Goal: Task Accomplishment & Management: Use online tool/utility

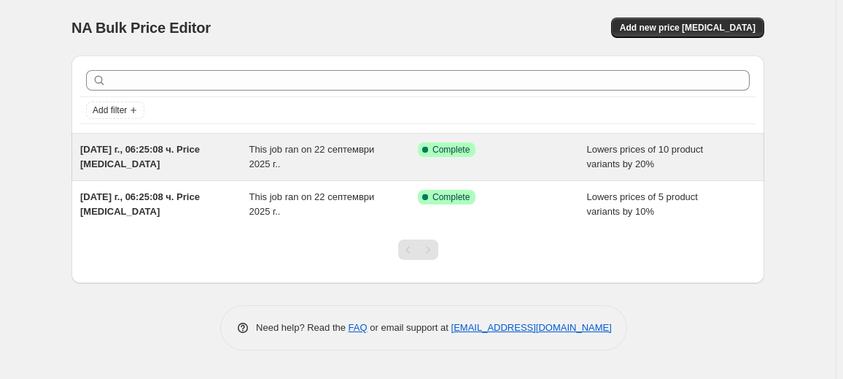
click at [237, 152] on div "[DATE] г., 06:25:08 ч. Price [MEDICAL_DATA]" at bounding box center [164, 156] width 169 height 29
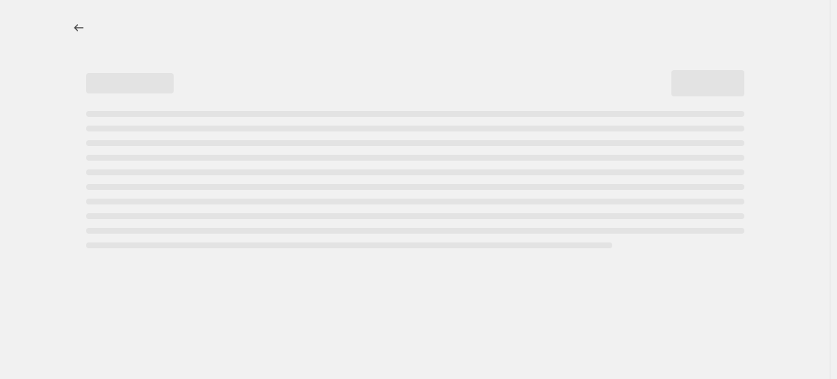
select select "percentage"
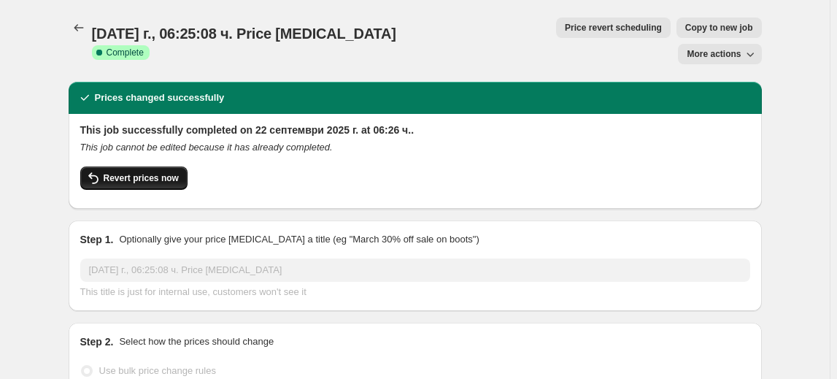
click at [178, 166] on button "Revert prices now" at bounding box center [133, 177] width 107 height 23
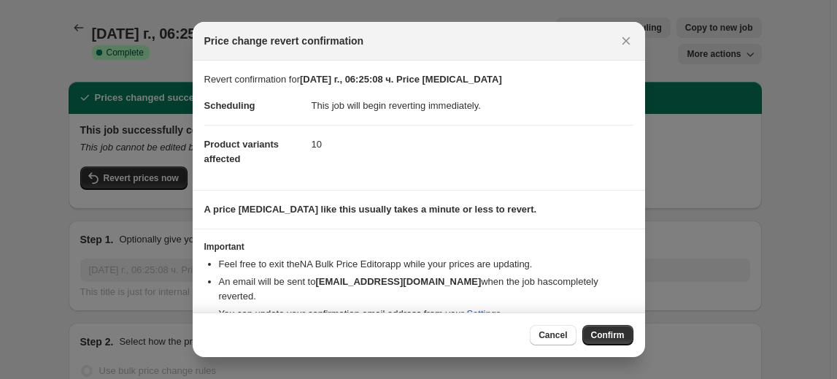
click at [606, 338] on span "Confirm" at bounding box center [608, 335] width 34 height 12
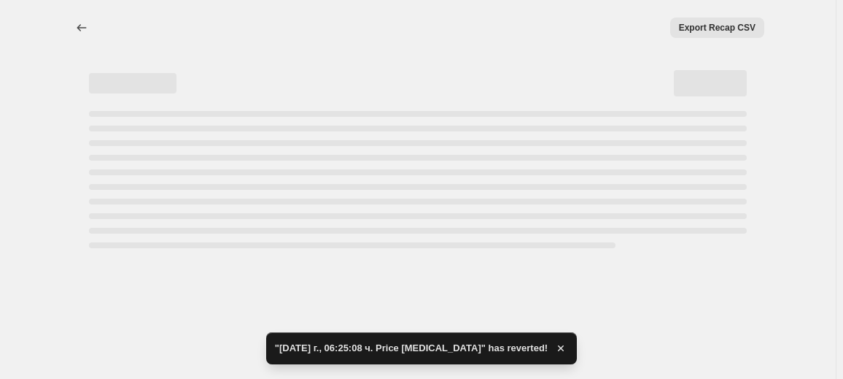
select select "percentage"
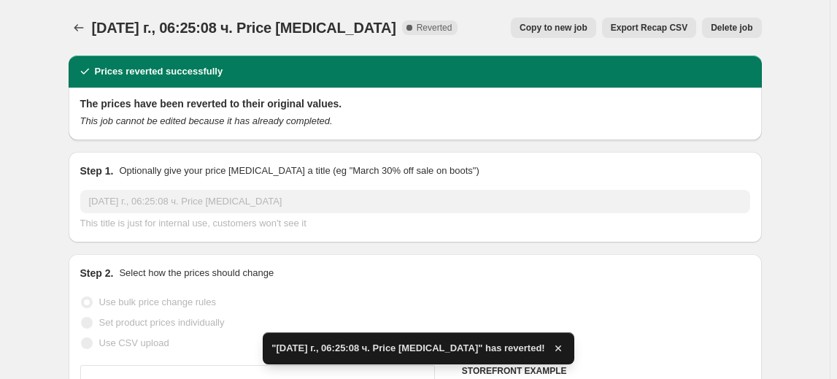
click at [736, 26] on span "Delete job" at bounding box center [732, 28] width 42 height 12
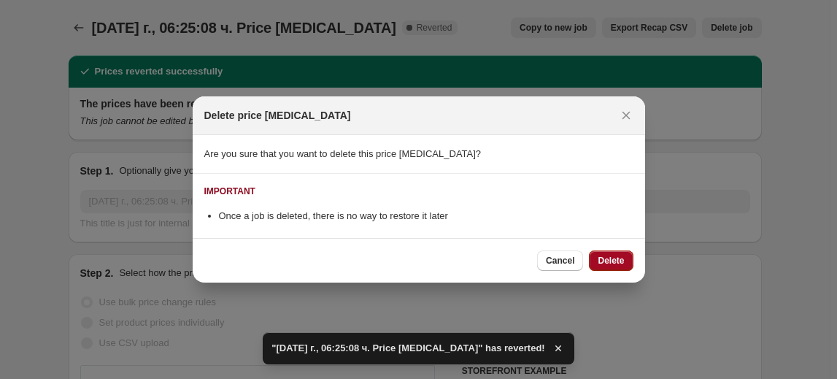
click at [614, 256] on span "Delete" at bounding box center [611, 261] width 26 height 12
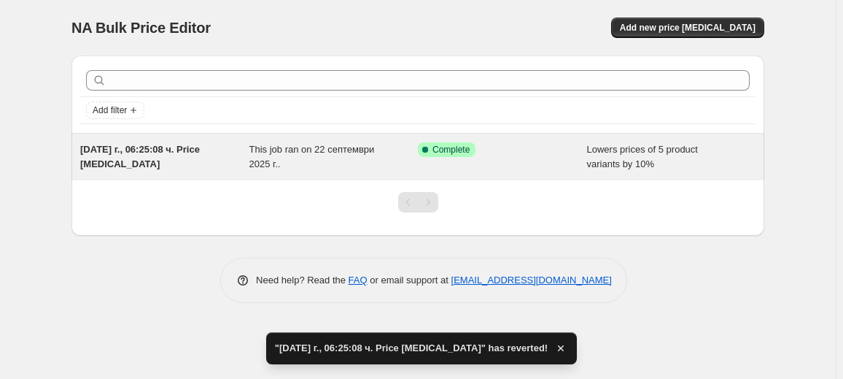
click at [289, 158] on div "This job ran on 22 септември 2025 г.." at bounding box center [334, 156] width 169 height 29
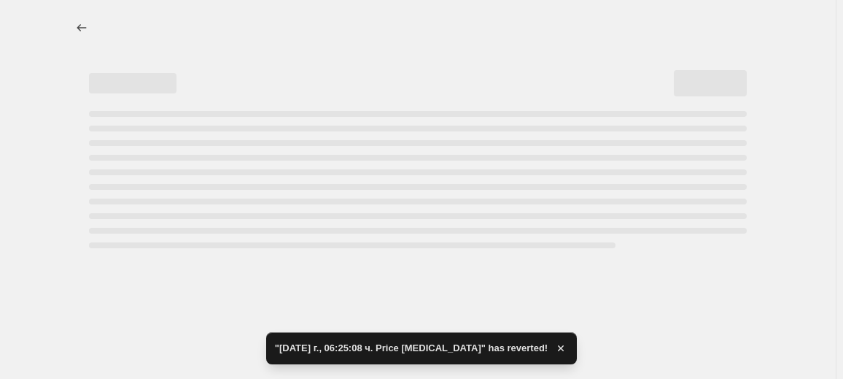
select select "percentage"
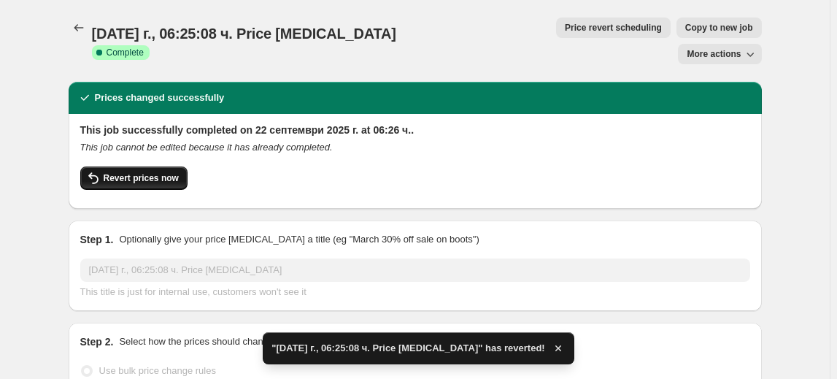
click at [148, 172] on span "Revert prices now" at bounding box center [141, 178] width 75 height 12
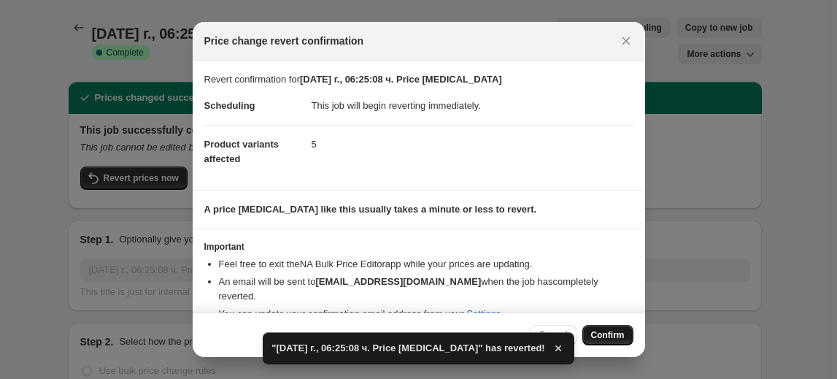
click at [620, 337] on span "Confirm" at bounding box center [608, 335] width 34 height 12
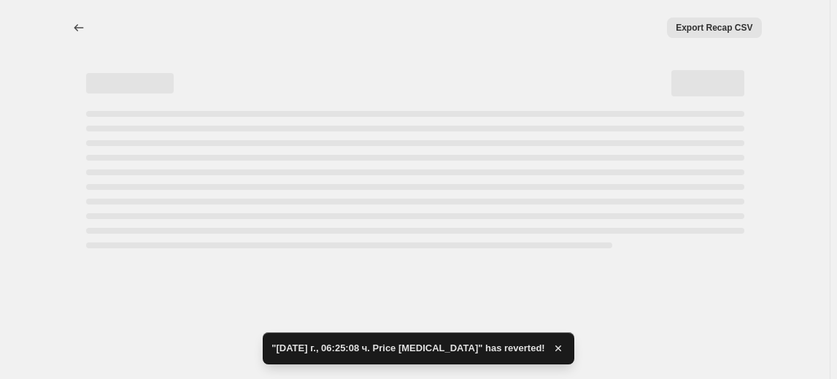
select select "percentage"
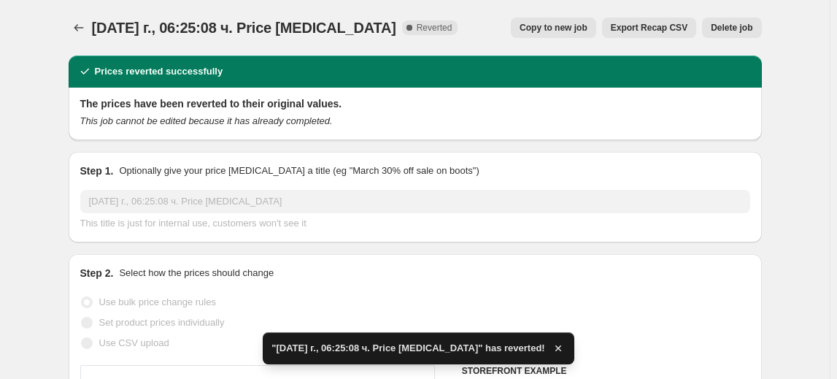
click at [725, 31] on span "Delete job" at bounding box center [732, 28] width 42 height 12
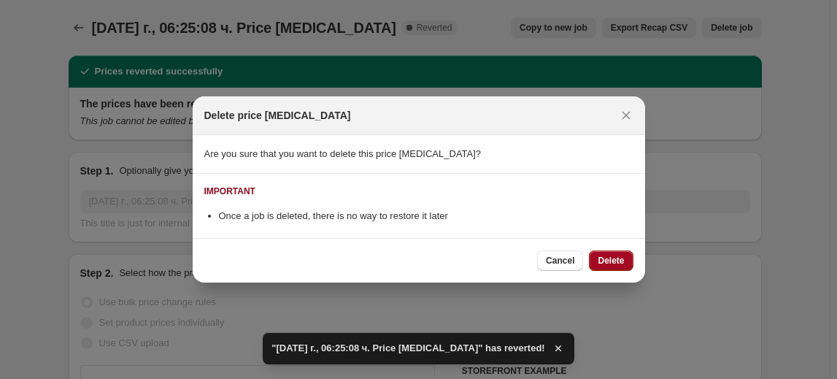
click at [609, 259] on span "Delete" at bounding box center [611, 261] width 26 height 12
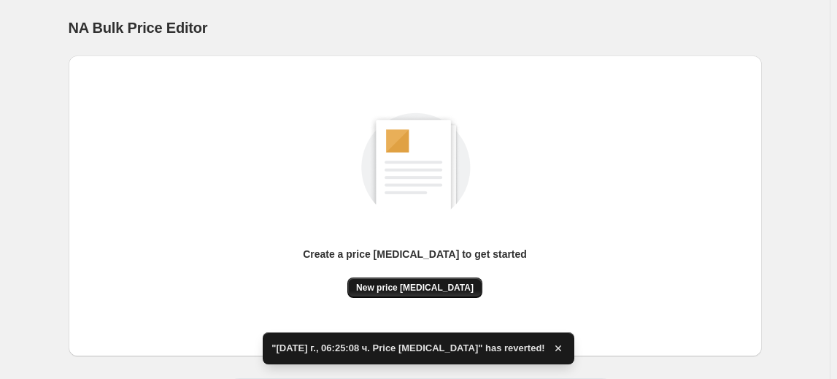
click at [403, 285] on span "New price [MEDICAL_DATA]" at bounding box center [414, 288] width 117 height 12
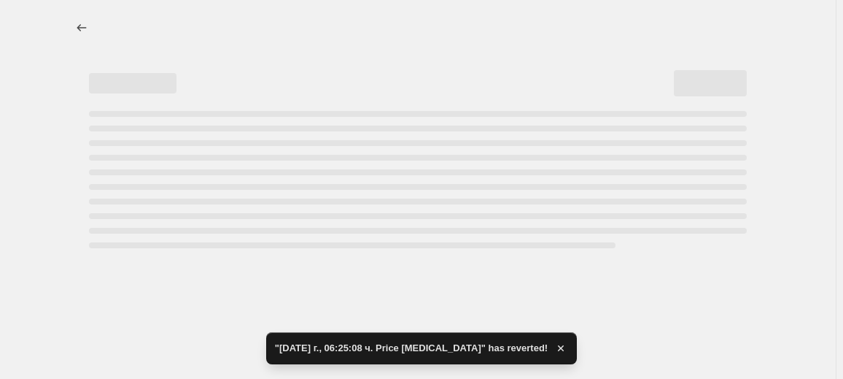
select select "percentage"
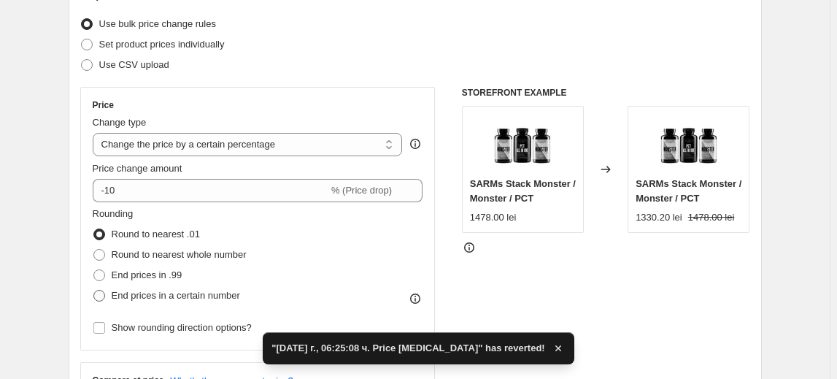
scroll to position [265, 0]
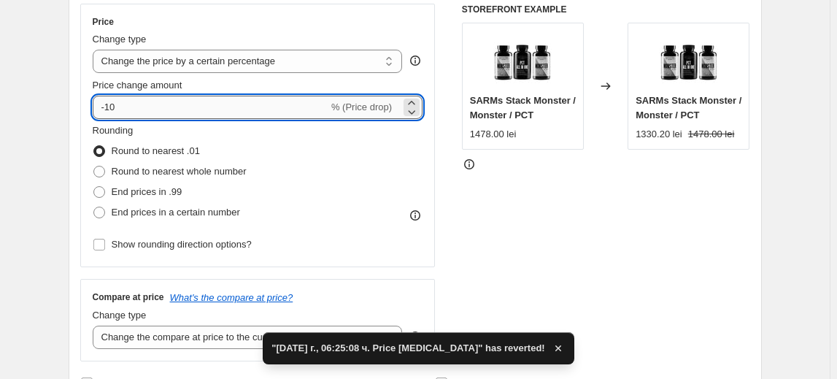
click at [123, 106] on input "-10" at bounding box center [211, 107] width 236 height 23
click at [114, 106] on input "-10" at bounding box center [211, 107] width 236 height 23
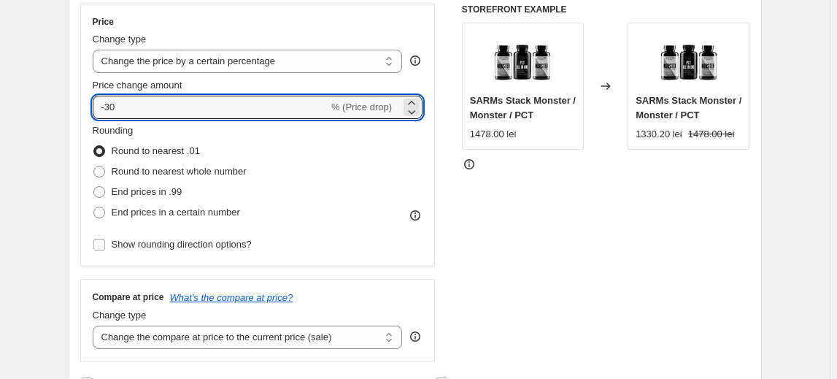
type input "-30"
click at [155, 129] on fieldset "Rounding Round to nearest .01 Round to nearest whole number End prices in .99 E…" at bounding box center [170, 172] width 154 height 99
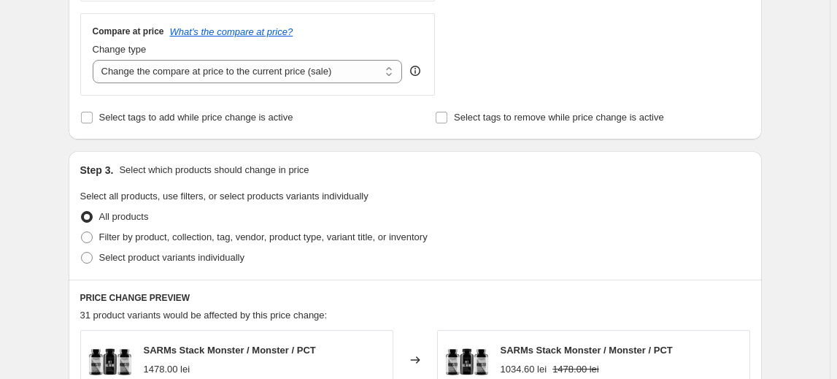
scroll to position [663, 0]
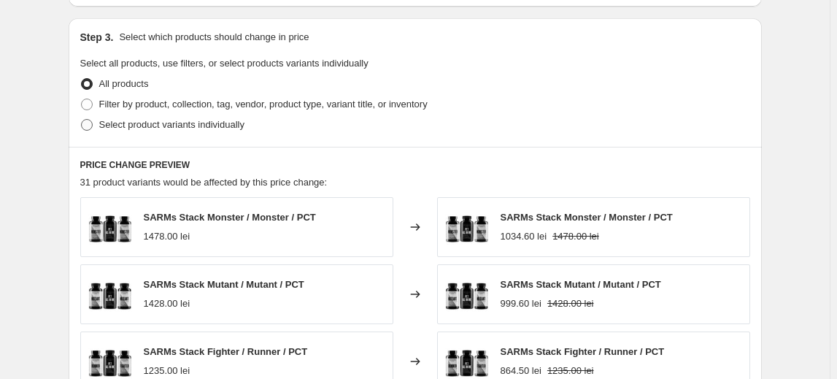
click at [194, 126] on span "Select product variants individually" at bounding box center [171, 124] width 145 height 11
click at [82, 120] on input "Select product variants individually" at bounding box center [81, 119] width 1 height 1
radio input "true"
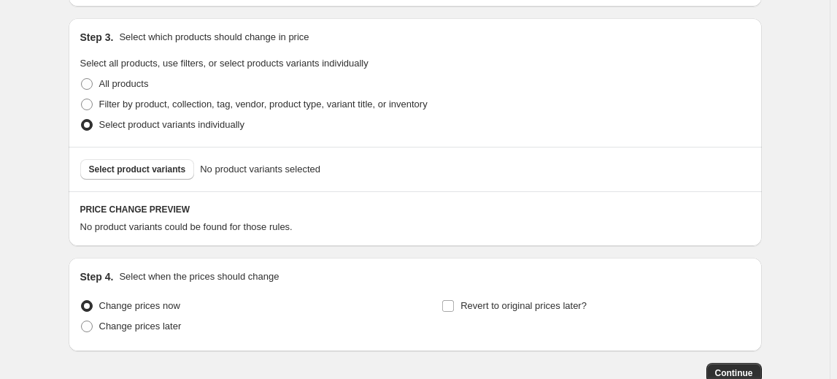
click at [150, 172] on span "Select product variants" at bounding box center [137, 169] width 97 height 12
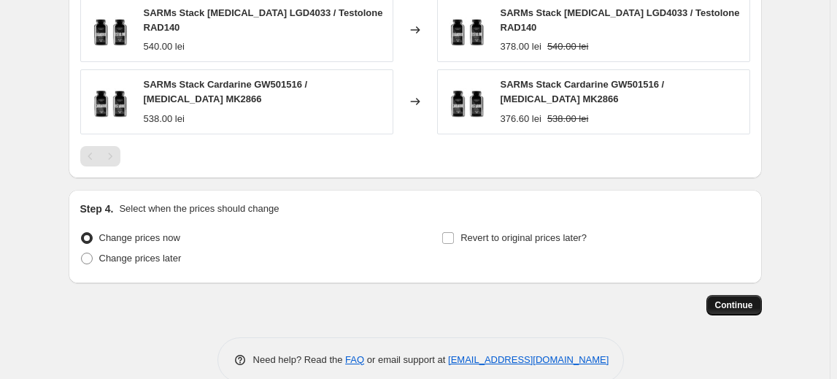
scroll to position [1126, 0]
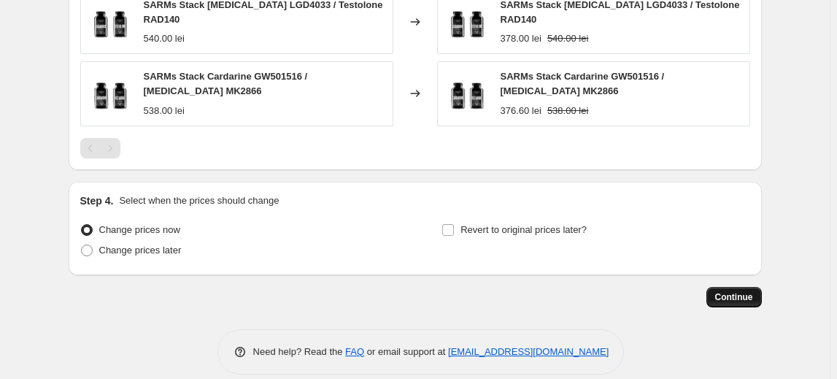
click at [733, 291] on span "Continue" at bounding box center [734, 297] width 38 height 12
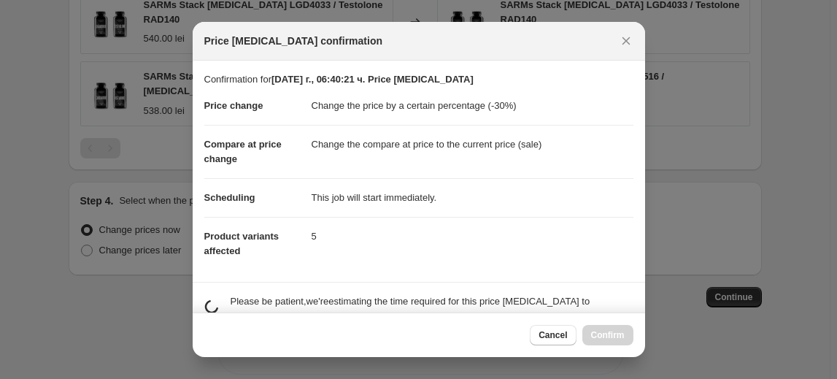
click at [600, 333] on div "Cancel Confirm" at bounding box center [581, 335] width 103 height 20
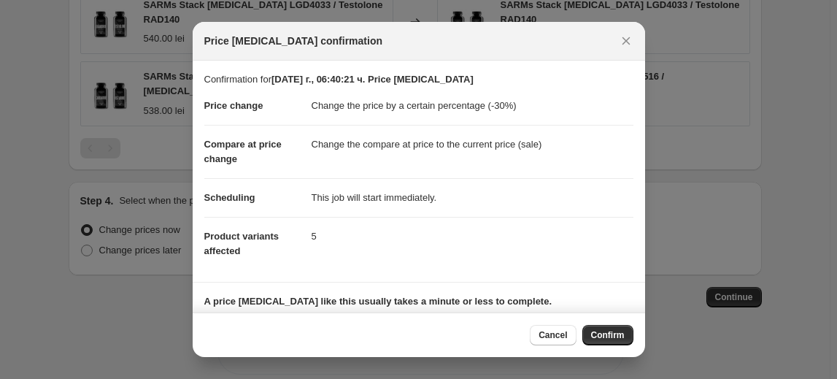
click at [601, 333] on span "Confirm" at bounding box center [608, 335] width 34 height 12
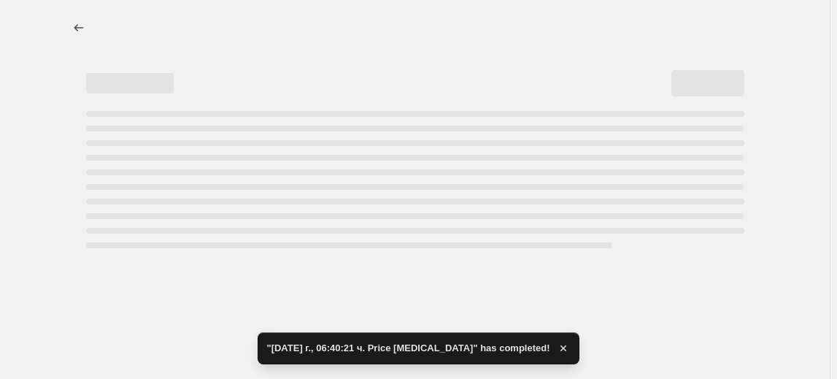
select select "percentage"
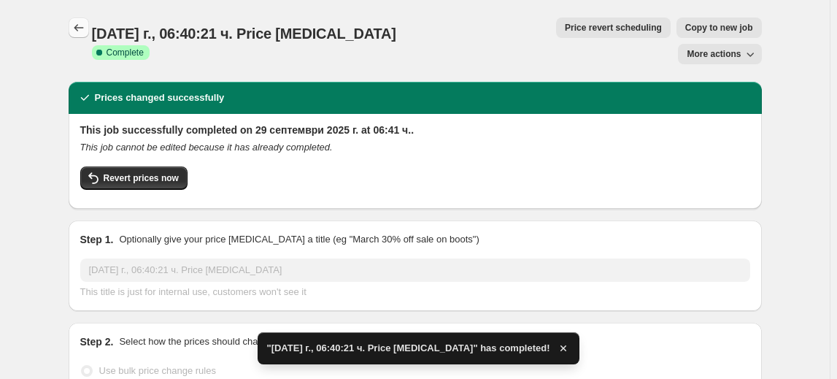
click at [81, 32] on icon "Price change jobs" at bounding box center [79, 27] width 15 height 15
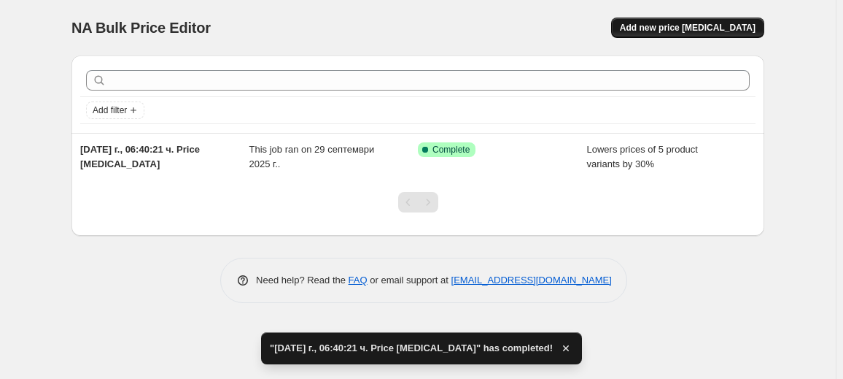
click at [704, 19] on button "Add new price [MEDICAL_DATA]" at bounding box center [687, 28] width 153 height 20
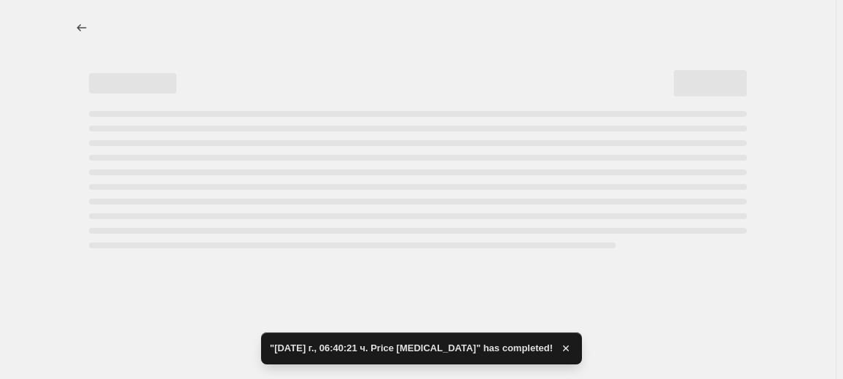
select select "percentage"
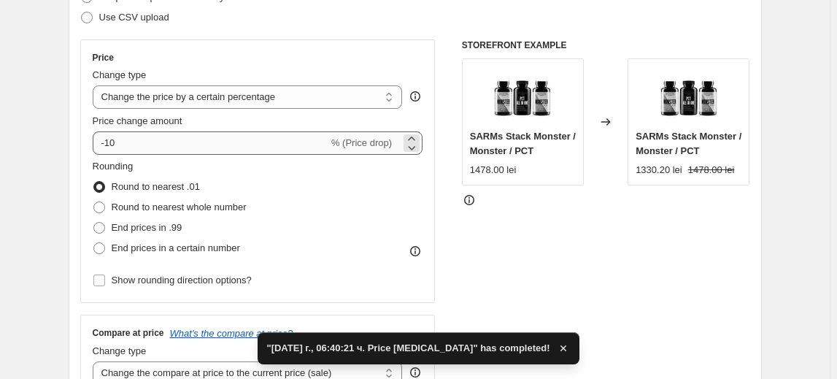
scroll to position [265, 0]
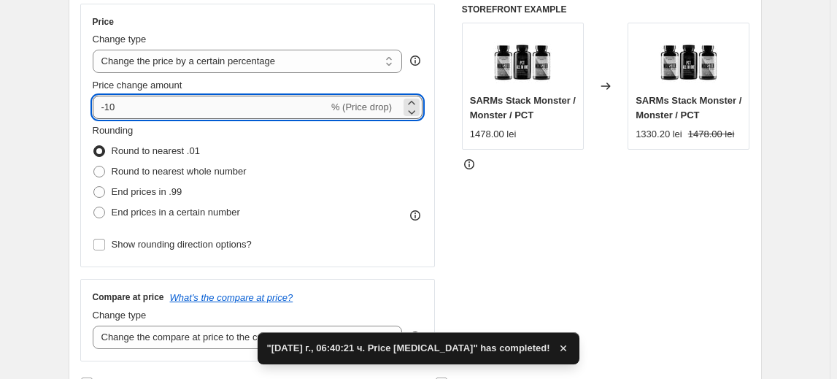
click at [112, 96] on input "-10" at bounding box center [211, 107] width 236 height 23
type input "-40"
click at [160, 144] on span "Round to nearest .01" at bounding box center [156, 151] width 88 height 15
click at [94, 145] on input "Round to nearest .01" at bounding box center [93, 145] width 1 height 1
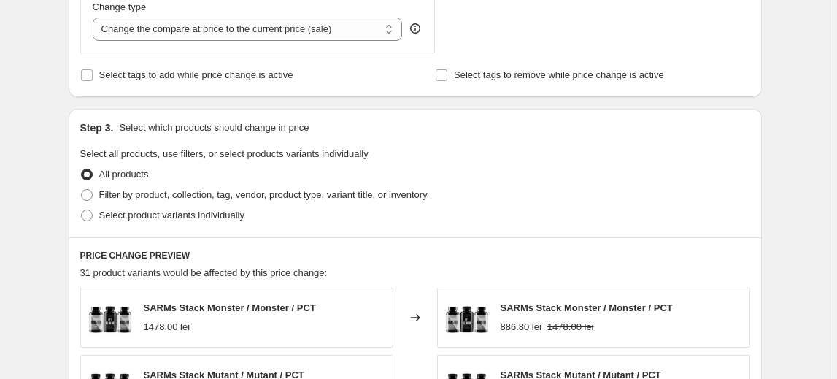
scroll to position [597, 0]
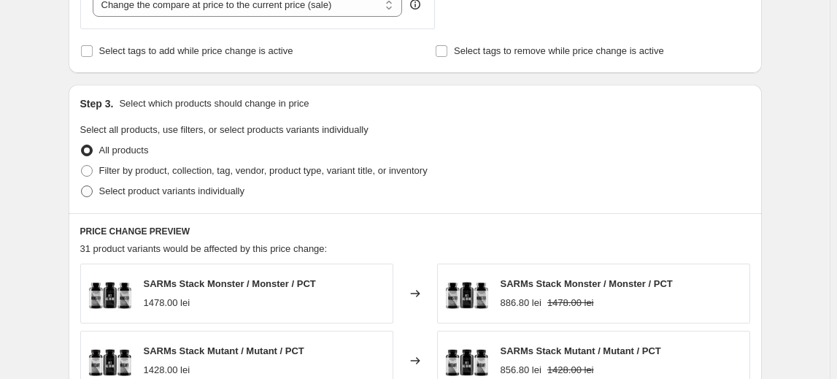
click at [144, 193] on span "Select product variants individually" at bounding box center [171, 190] width 145 height 11
click at [82, 186] on input "Select product variants individually" at bounding box center [81, 185] width 1 height 1
radio input "true"
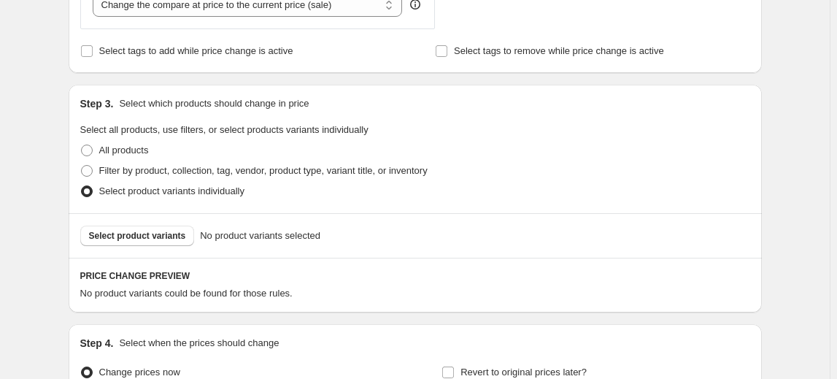
click at [150, 236] on span "Select product variants" at bounding box center [137, 236] width 97 height 12
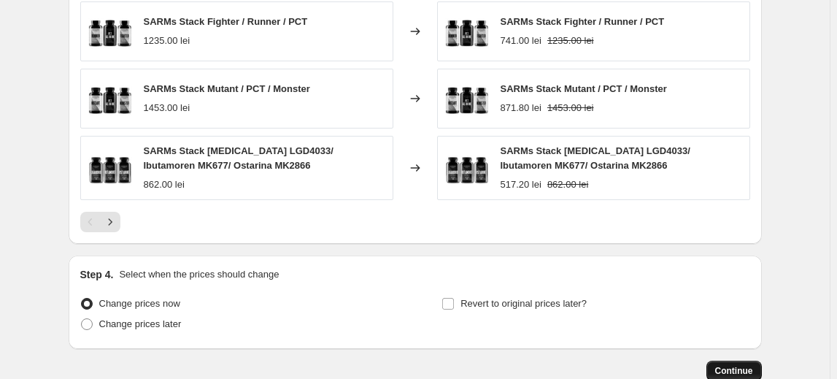
scroll to position [1126, 0]
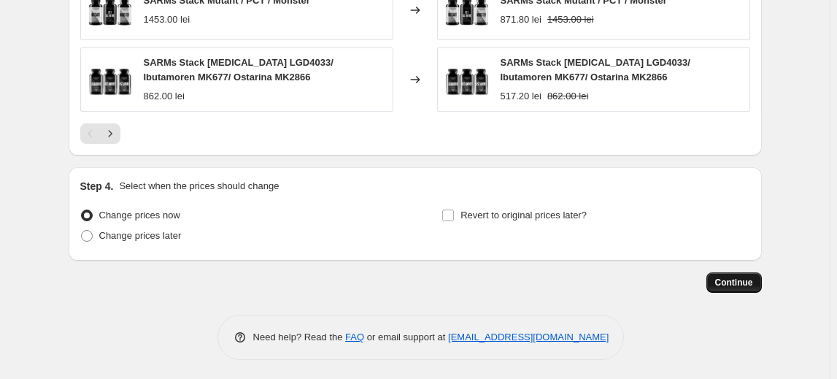
click at [741, 283] on span "Continue" at bounding box center [734, 283] width 38 height 12
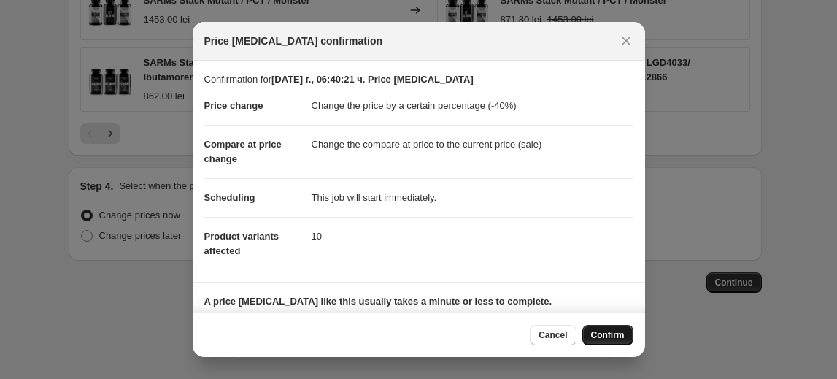
click at [617, 328] on button "Confirm" at bounding box center [607, 335] width 51 height 20
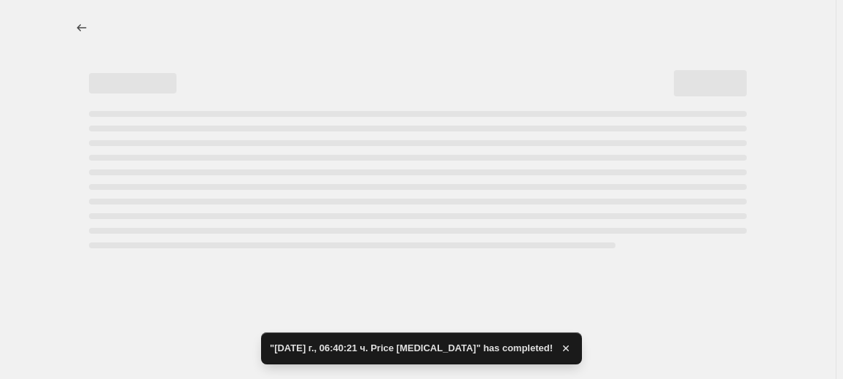
select select "percentage"
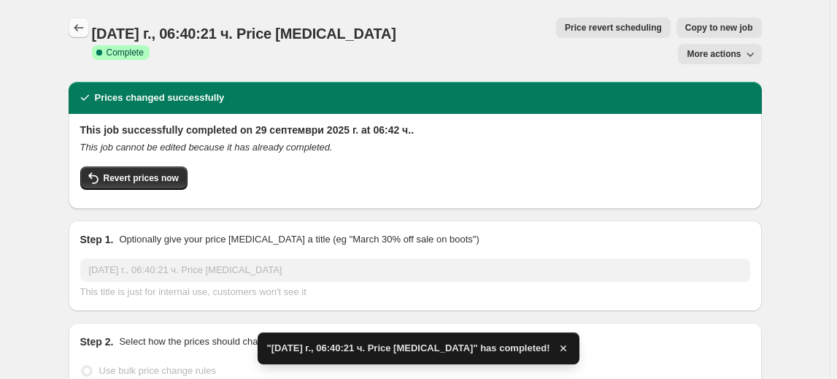
click at [80, 26] on icon "Price change jobs" at bounding box center [79, 27] width 15 height 15
